Goal: Task Accomplishment & Management: Manage account settings

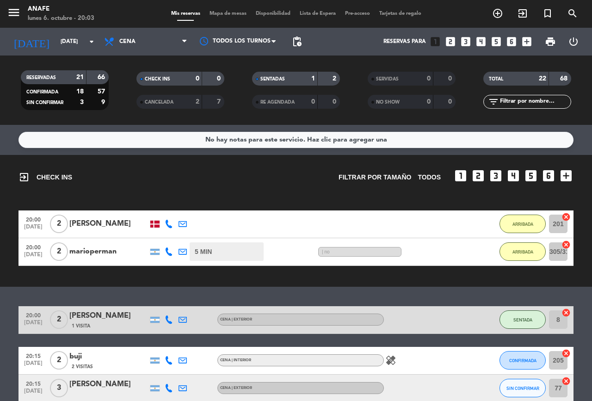
click at [106, 223] on div "[PERSON_NAME]" at bounding box center [108, 224] width 79 height 12
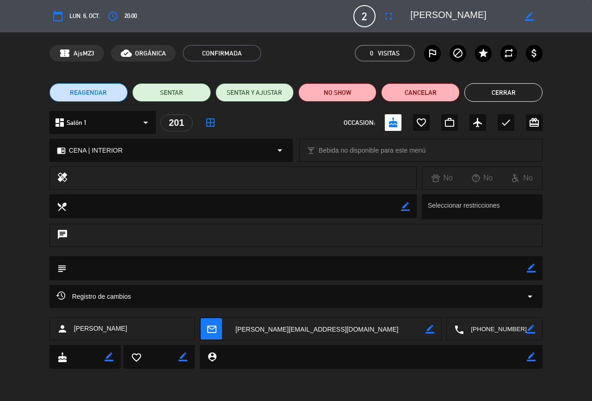
click at [498, 91] on button "Cerrar" at bounding box center [503, 92] width 78 height 18
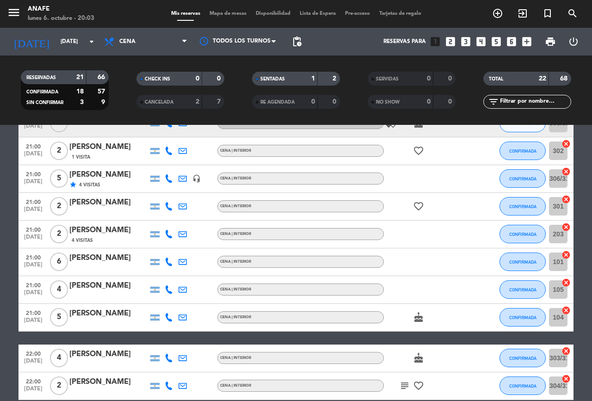
scroll to position [571, 0]
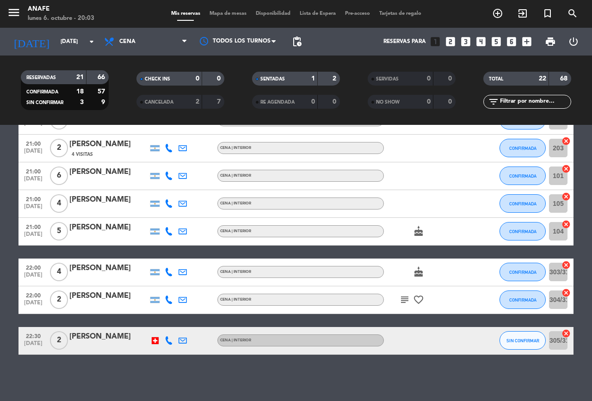
click at [403, 300] on icon "subject" at bounding box center [404, 299] width 11 height 11
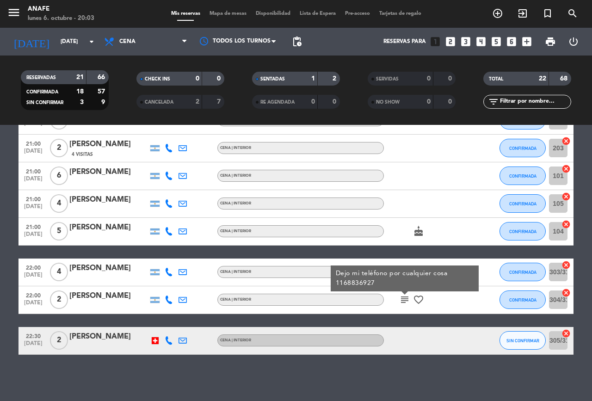
click at [400, 304] on icon "subject" at bounding box center [404, 299] width 11 height 11
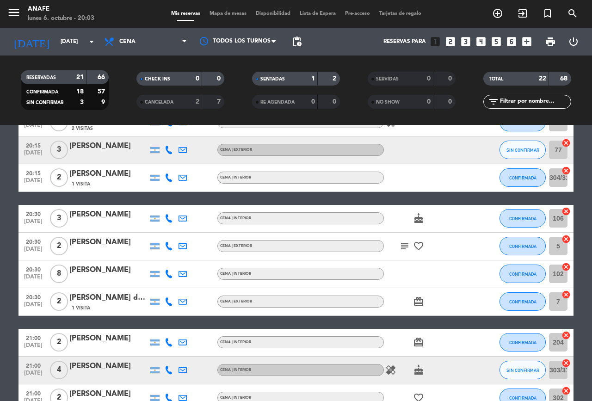
scroll to position [239, 0]
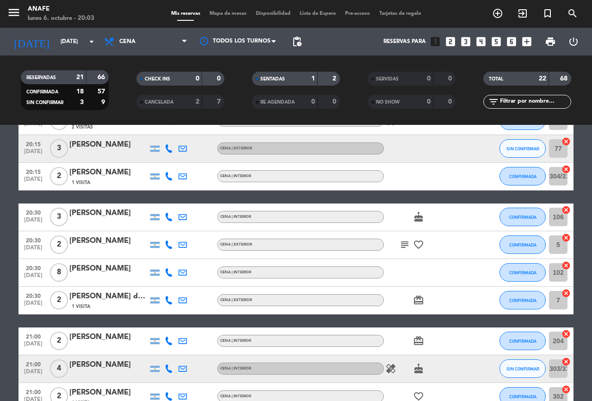
click at [404, 241] on icon "subject" at bounding box center [404, 244] width 11 height 11
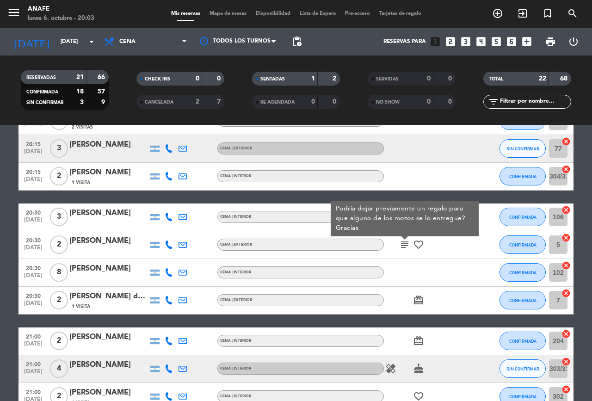
click at [406, 246] on icon "subject" at bounding box center [404, 244] width 11 height 11
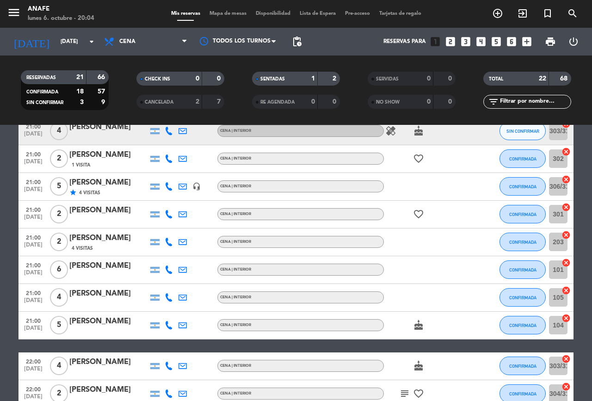
scroll to position [479, 0]
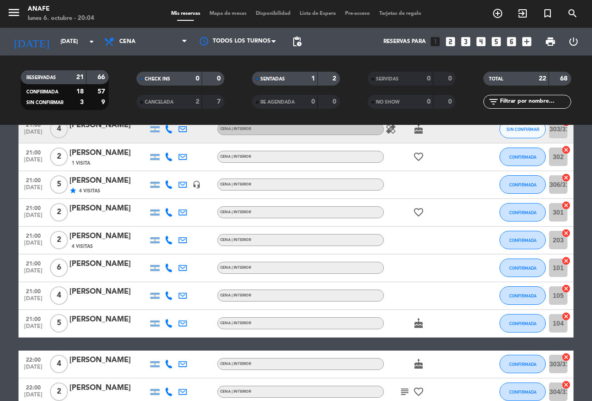
click at [0, 353] on bookings-row "20:00 [DATE] 2 [PERSON_NAME] 1 Visita CENA | EXTERIOR SENTADA 8 cancel 20:15 [D…" at bounding box center [296, 137] width 592 height 620
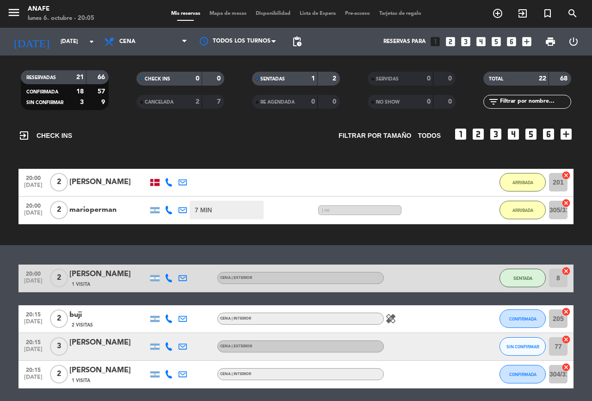
scroll to position [37, 0]
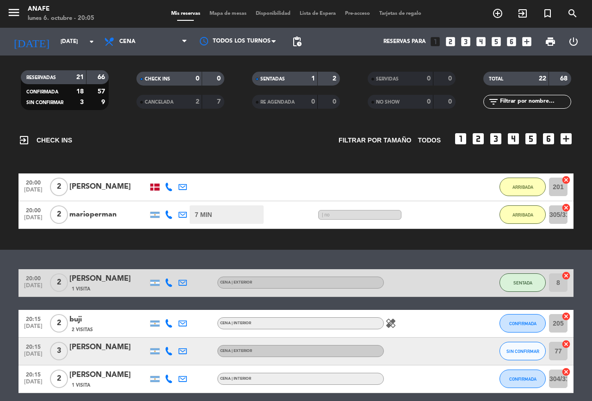
click at [391, 320] on icon "healing" at bounding box center [390, 323] width 11 height 11
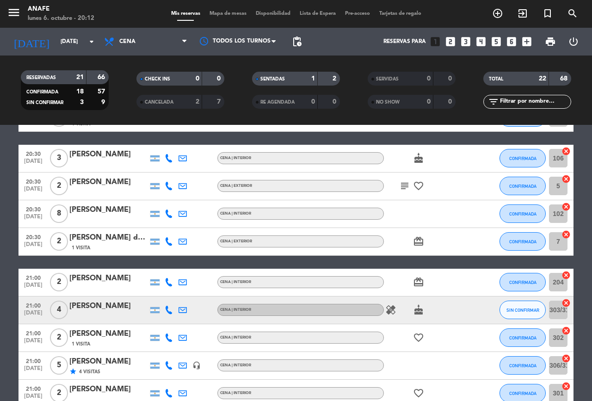
scroll to position [299, 0]
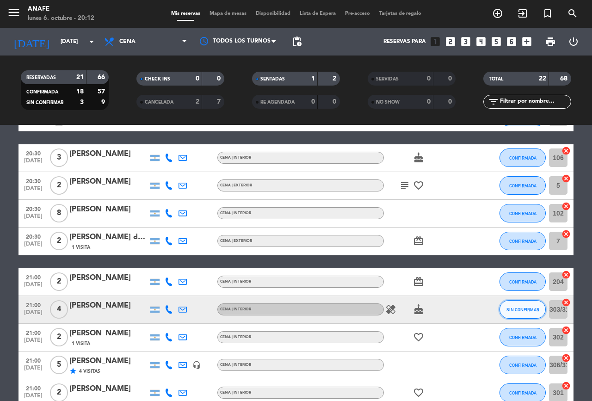
click at [522, 309] on span "SIN CONFIRMAR" at bounding box center [522, 309] width 33 height 5
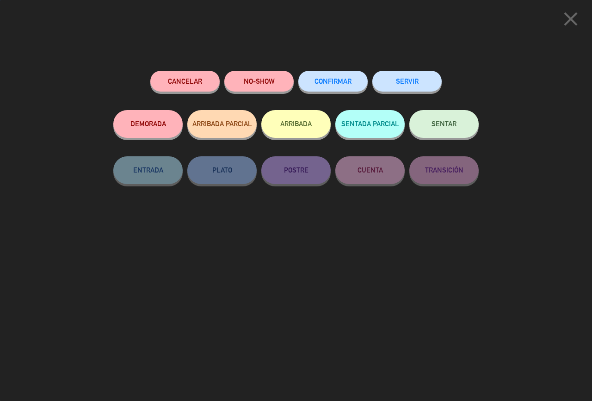
click at [192, 73] on button "Cancelar" at bounding box center [184, 81] width 69 height 21
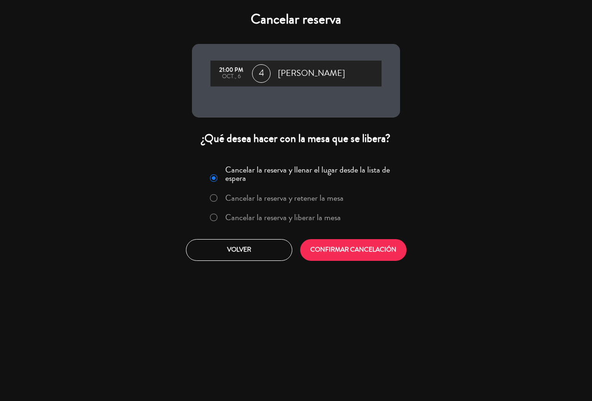
click at [368, 253] on button "CONFIRMAR CANCELACIÓN" at bounding box center [353, 250] width 106 height 22
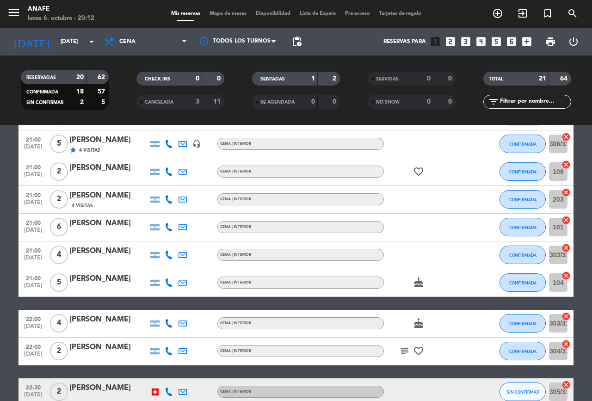
scroll to position [582, 0]
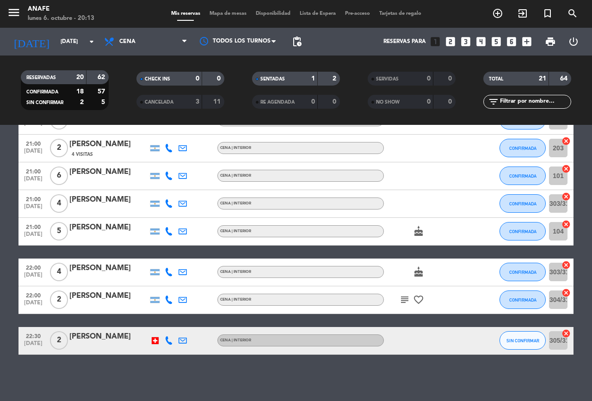
click at [152, 339] on div at bounding box center [155, 340] width 7 height 7
click at [169, 340] on icon at bounding box center [169, 340] width 8 height 8
click at [165, 323] on span "Copiar" at bounding box center [163, 325] width 19 height 10
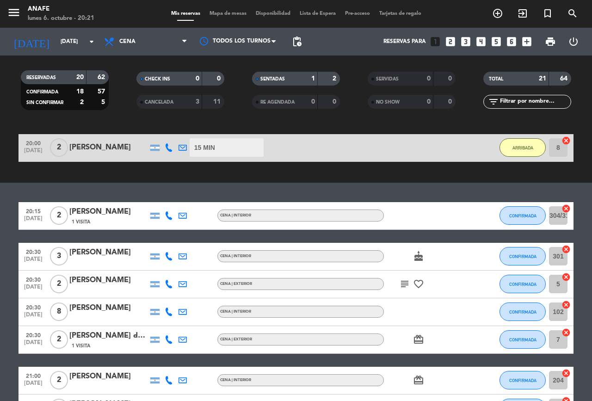
scroll to position [219, 0]
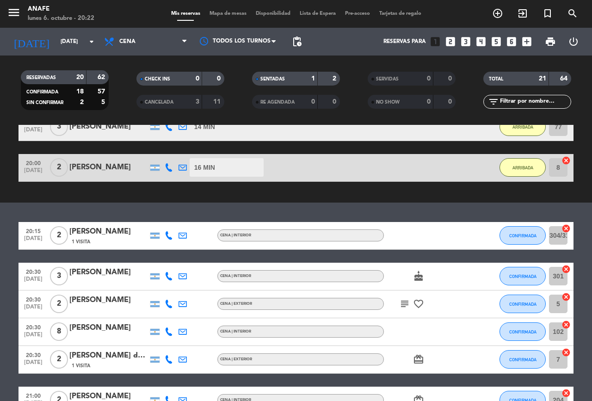
click at [403, 305] on icon "subject" at bounding box center [404, 303] width 11 height 11
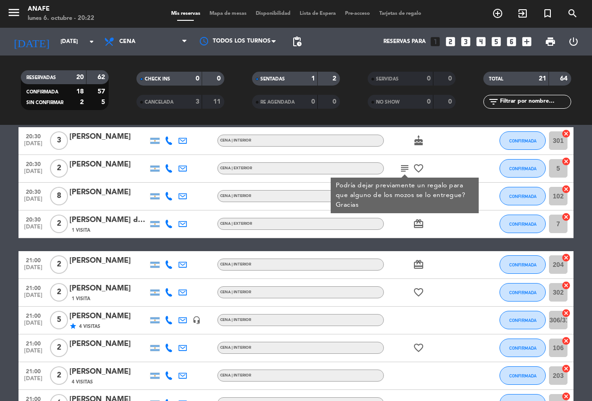
scroll to position [357, 0]
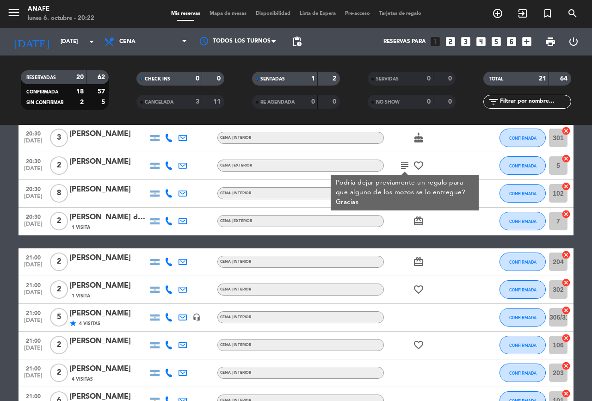
click at [459, 307] on div at bounding box center [425, 317] width 83 height 27
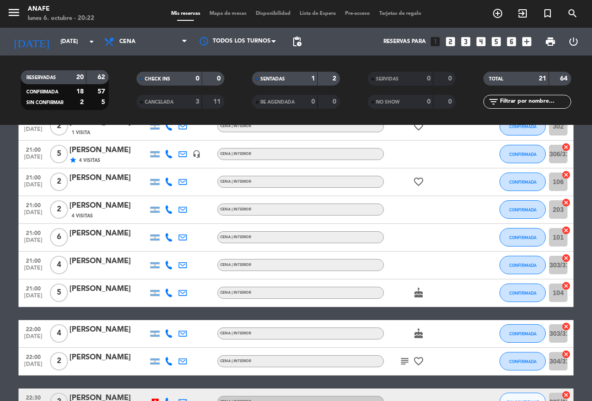
scroll to position [534, 0]
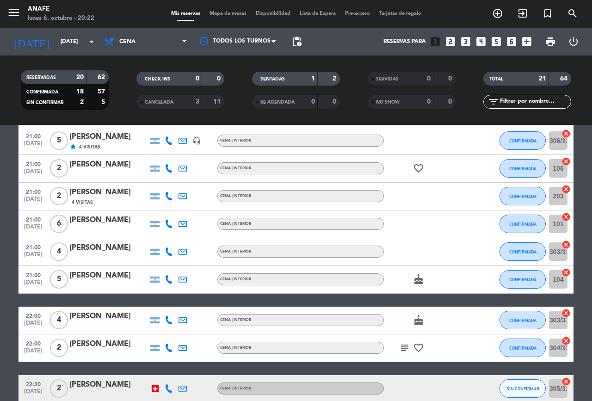
click at [405, 350] on icon "subject" at bounding box center [404, 347] width 11 height 11
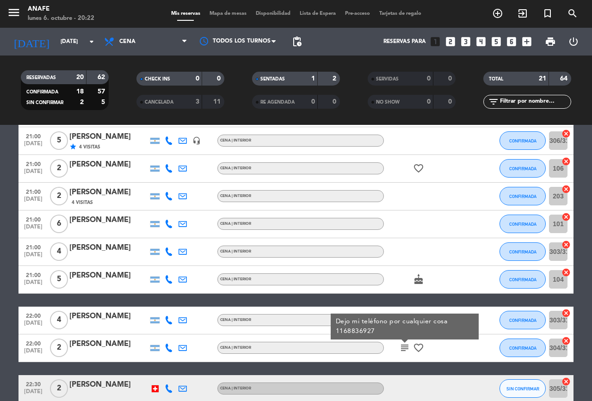
click at [457, 369] on div "20:15 [DATE] 2 [PERSON_NAME] 1 Visita CENA | INTERIOR CONFIRMADA 304/314 cancel…" at bounding box center [295, 155] width 555 height 496
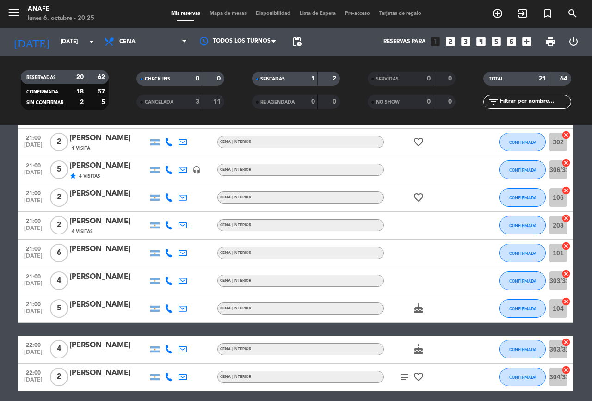
scroll to position [582, 0]
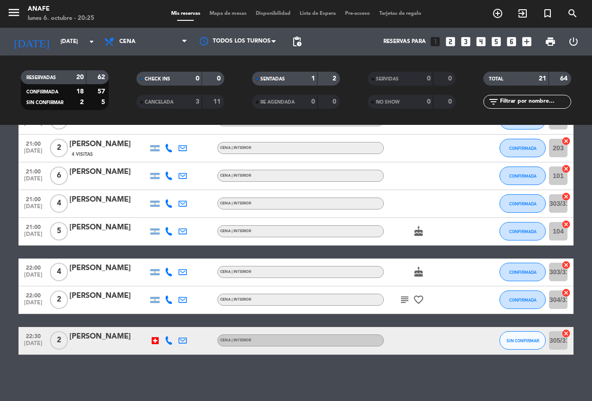
click at [528, 338] on span "SIN CONFIRMAR" at bounding box center [522, 340] width 33 height 5
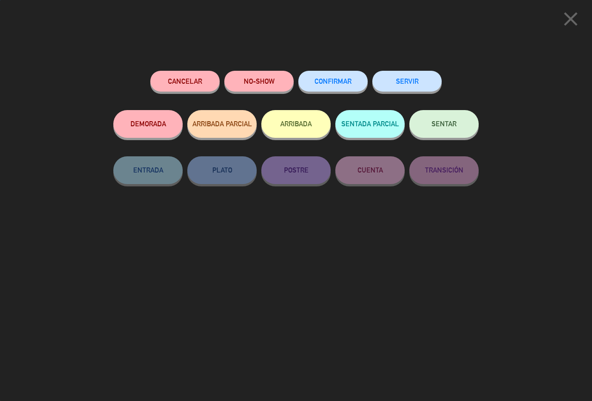
click at [190, 83] on button "Cancelar" at bounding box center [184, 81] width 69 height 21
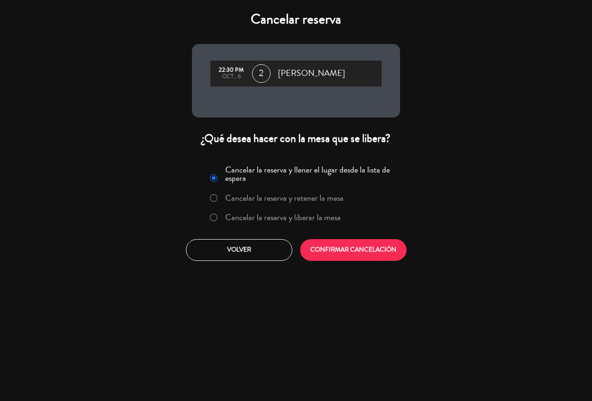
click at [349, 248] on button "CONFIRMAR CANCELACIÓN" at bounding box center [353, 250] width 106 height 22
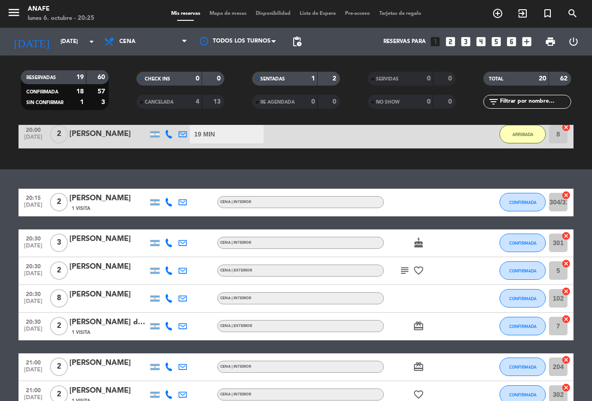
scroll to position [253, 0]
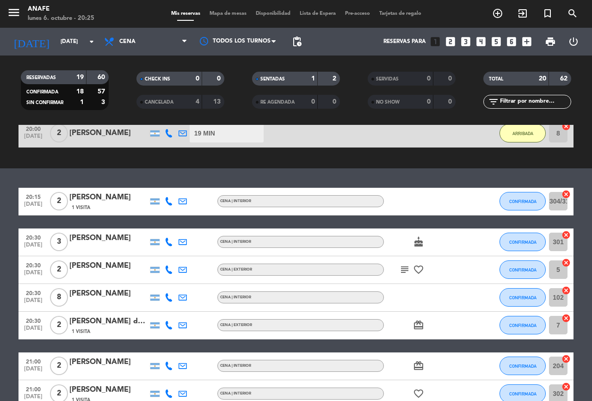
click at [169, 201] on icon at bounding box center [169, 201] width 8 height 8
click at [161, 186] on span "Copiar" at bounding box center [161, 186] width 19 height 10
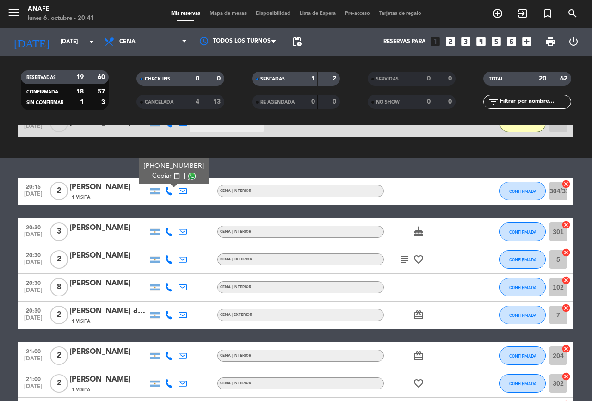
scroll to position [264, 0]
click at [517, 232] on span "CONFIRMADA" at bounding box center [522, 231] width 27 height 5
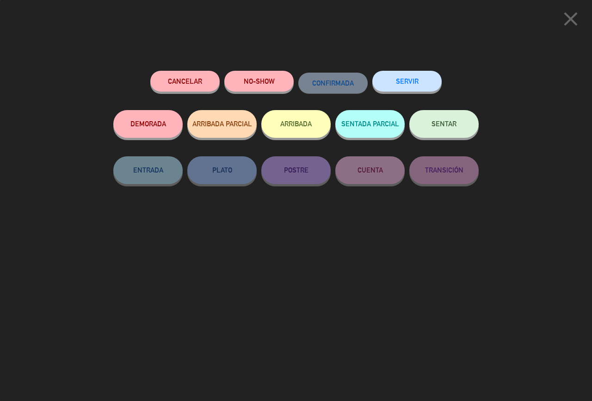
click at [302, 124] on button "ARRIBADA" at bounding box center [295, 124] width 69 height 28
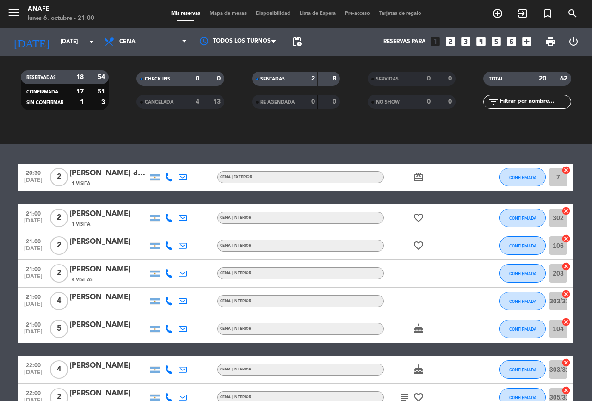
scroll to position [523, 0]
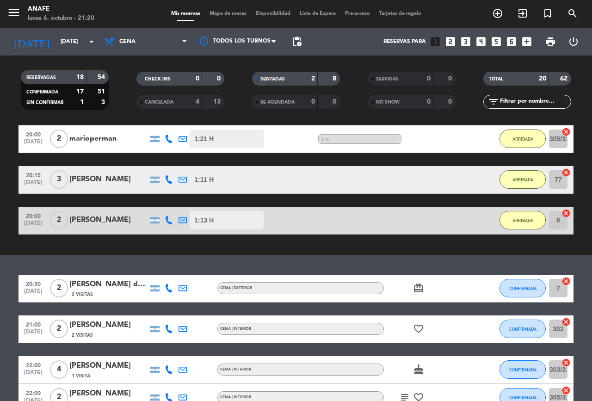
scroll to position [580, 0]
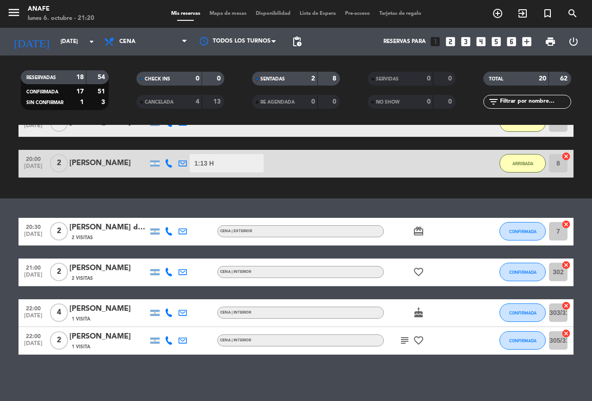
click at [522, 272] on span "CONFIRMADA" at bounding box center [522, 272] width 27 height 5
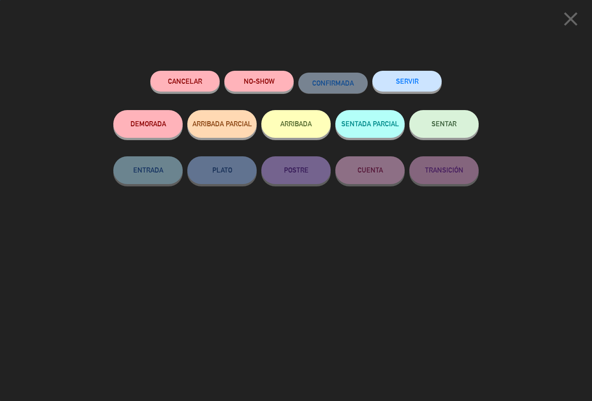
click at [288, 125] on button "ARRIBADA" at bounding box center [295, 124] width 69 height 28
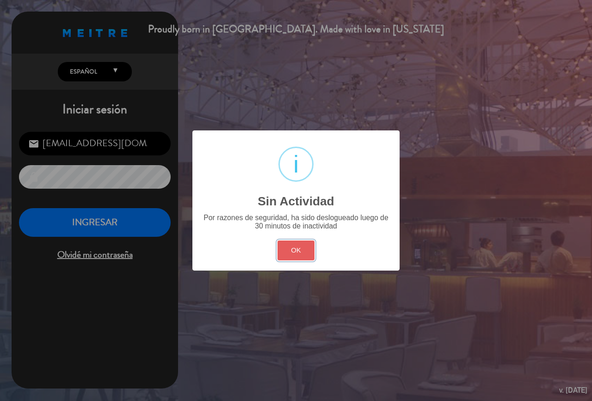
click at [309, 256] on button "OK" at bounding box center [295, 250] width 37 height 20
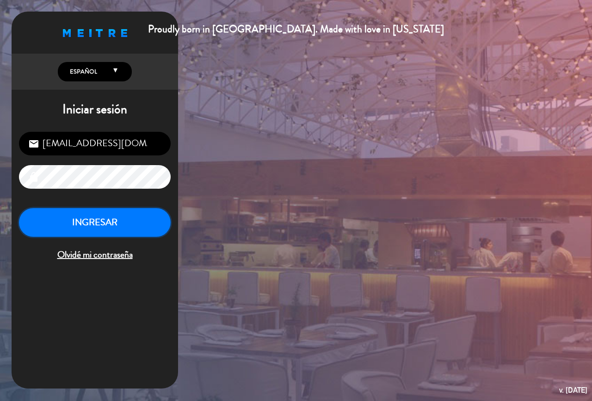
click at [129, 215] on button "INGRESAR" at bounding box center [95, 222] width 152 height 29
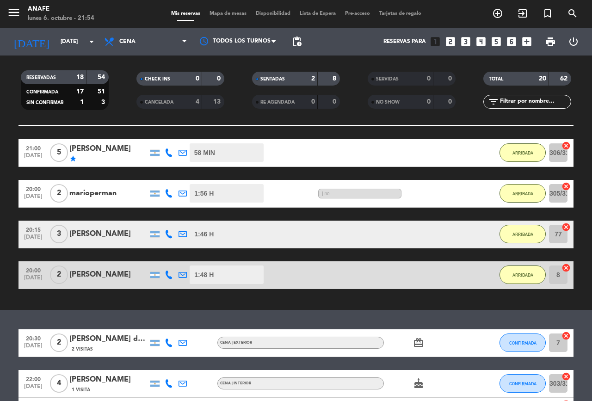
scroll to position [593, 0]
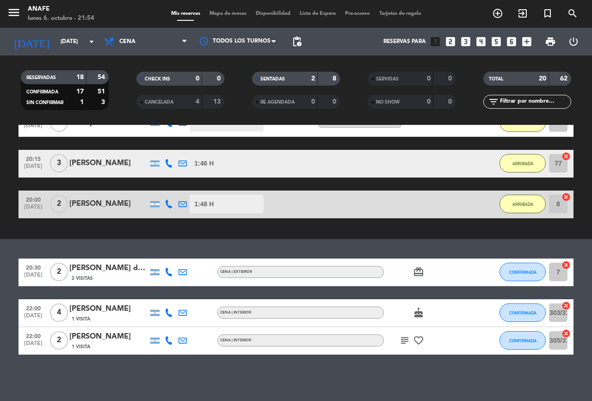
click at [519, 310] on span "CONFIRMADA" at bounding box center [522, 312] width 27 height 5
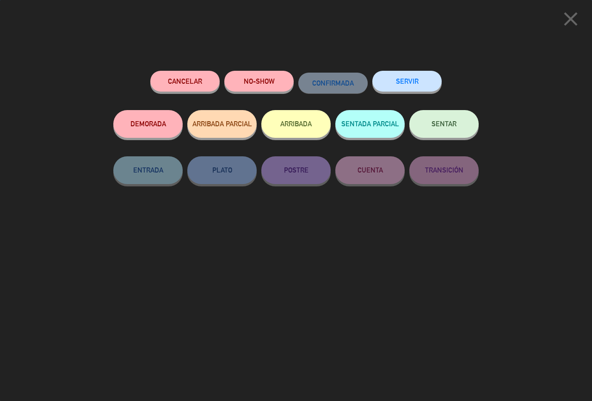
click at [301, 131] on button "ARRIBADA" at bounding box center [295, 124] width 69 height 28
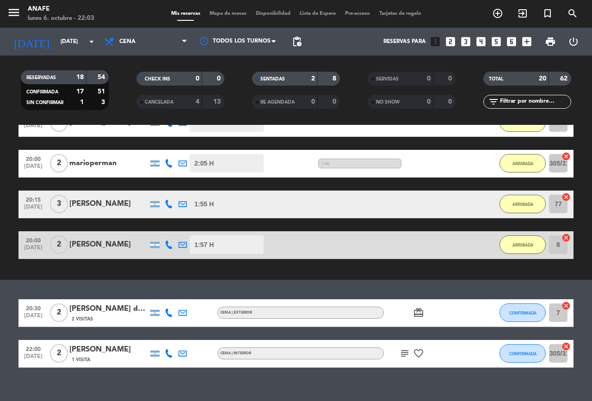
scroll to position [606, 0]
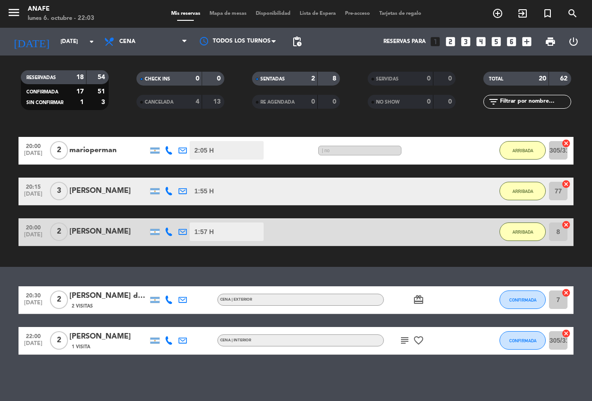
click at [417, 340] on icon "favorite_border" at bounding box center [418, 340] width 11 height 11
click at [407, 335] on icon "subject" at bounding box center [404, 340] width 11 height 11
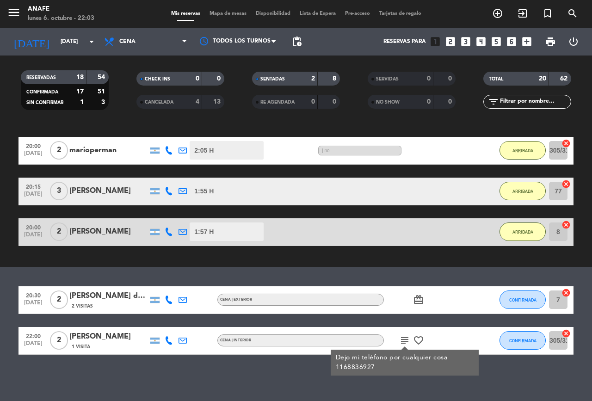
click at [528, 300] on span "CONFIRMADA" at bounding box center [522, 299] width 27 height 5
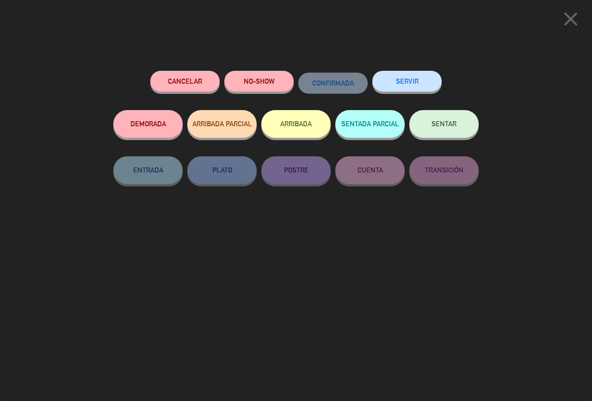
click at [264, 81] on button "NO-SHOW" at bounding box center [258, 81] width 69 height 21
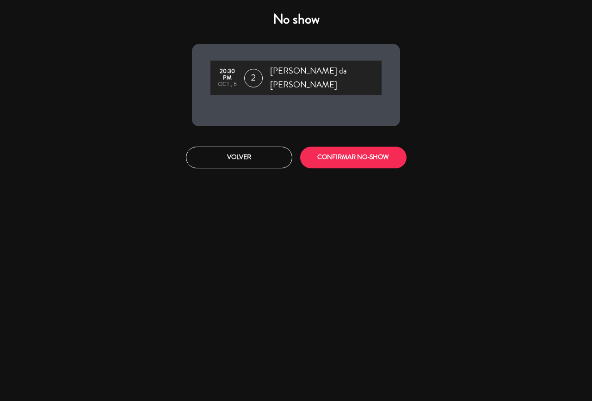
click at [379, 147] on button "CONFIRMAR NO-SHOW" at bounding box center [353, 158] width 106 height 22
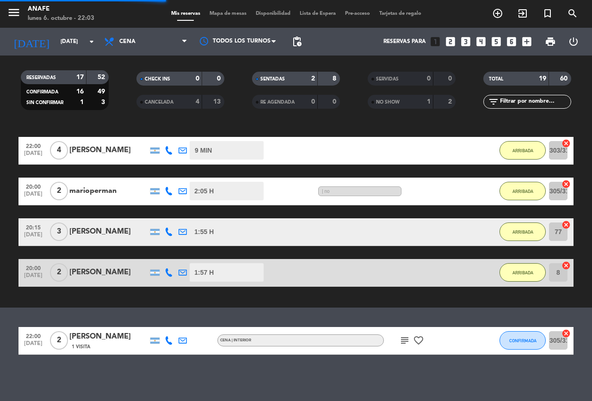
scroll to position [565, 0]
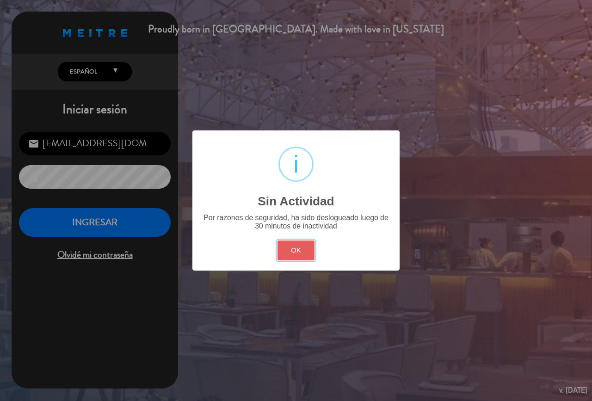
click at [295, 251] on button "OK" at bounding box center [295, 250] width 37 height 20
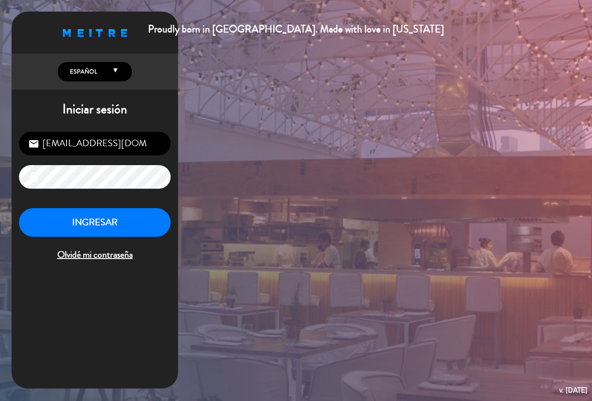
click at [108, 216] on button "INGRESAR" at bounding box center [95, 222] width 152 height 29
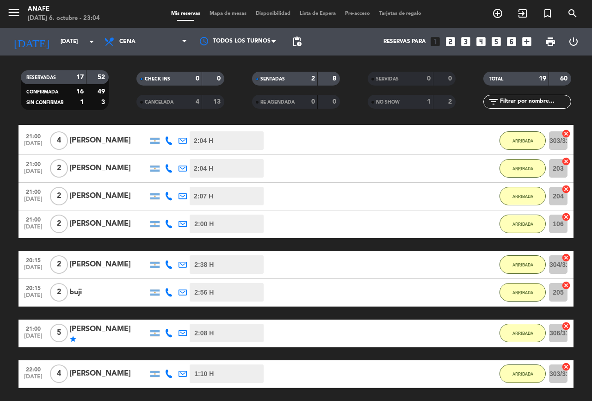
scroll to position [342, 0]
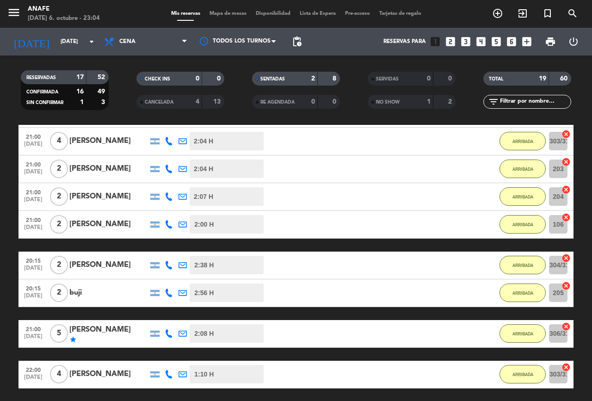
click at [96, 327] on div "[PERSON_NAME]" at bounding box center [108, 330] width 79 height 12
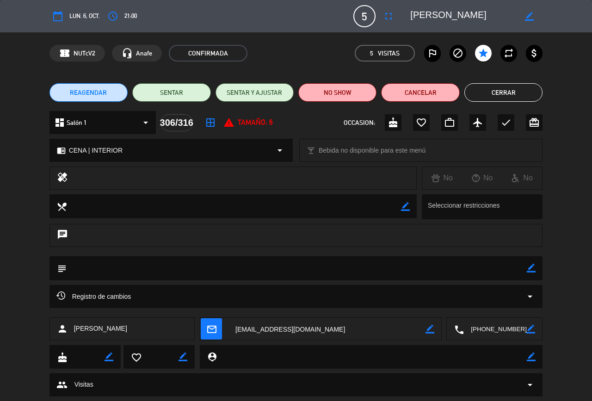
click at [507, 101] on button "Cerrar" at bounding box center [503, 92] width 78 height 18
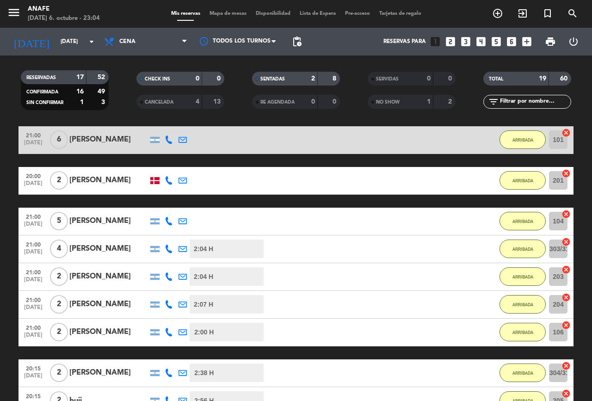
scroll to position [229, 0]
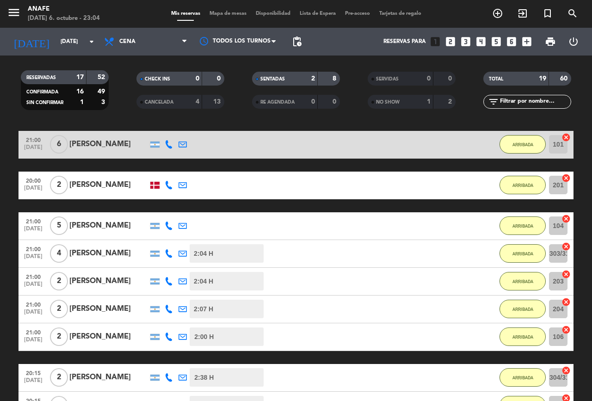
click at [104, 224] on div "[PERSON_NAME]" at bounding box center [108, 226] width 79 height 12
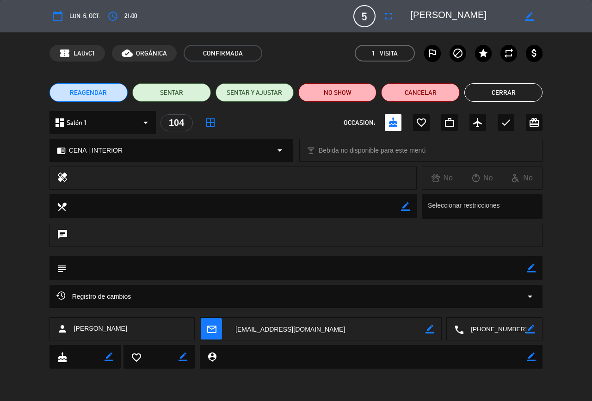
click at [505, 90] on button "Cerrar" at bounding box center [503, 92] width 78 height 18
